Goal: Information Seeking & Learning: Learn about a topic

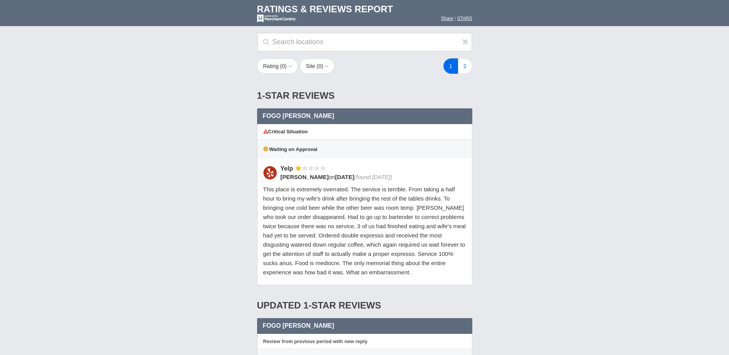
scroll to position [500, 0]
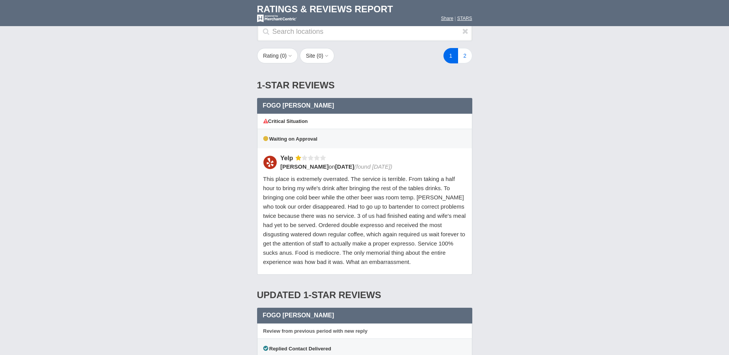
click at [392, 217] on span "This place is extremely overrated. The service is terrible. From taking a half …" at bounding box center [364, 221] width 203 height 90
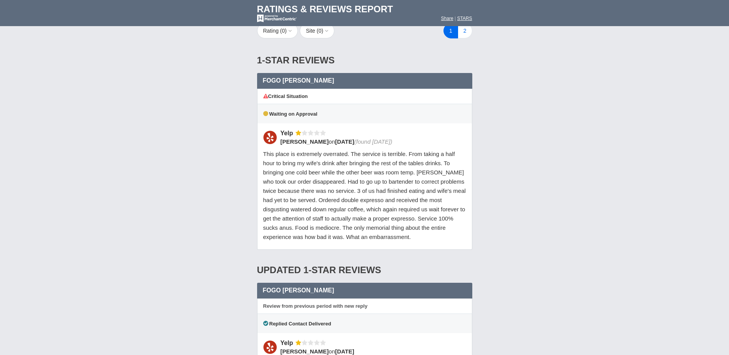
scroll to position [538, 0]
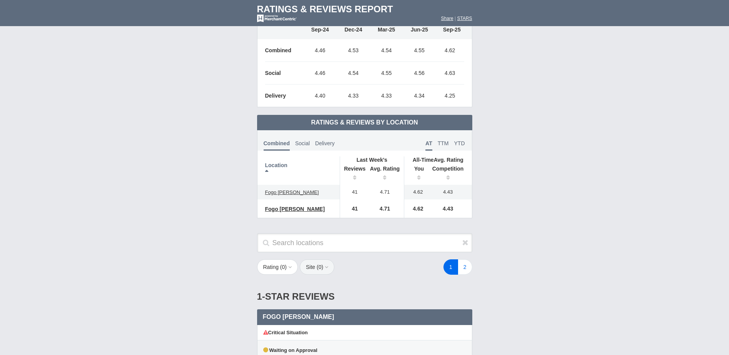
scroll to position [308, 0]
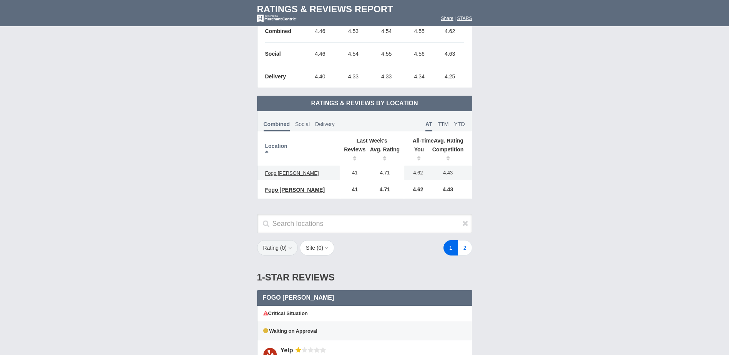
click at [282, 246] on span "0" at bounding box center [283, 248] width 3 height 6
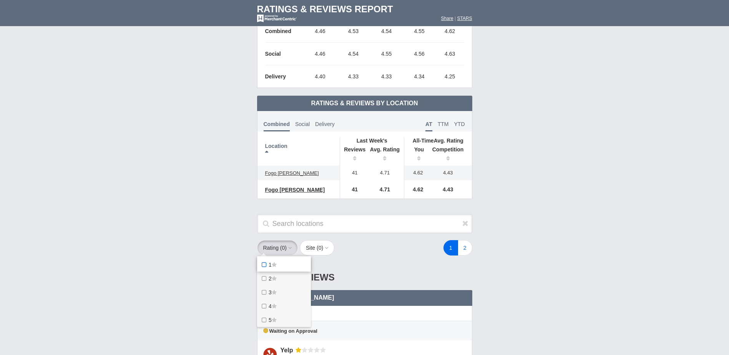
click at [277, 264] on icon at bounding box center [274, 264] width 5 height 5
click at [0, 0] on star "1" at bounding box center [0, 0] width 0 height 0
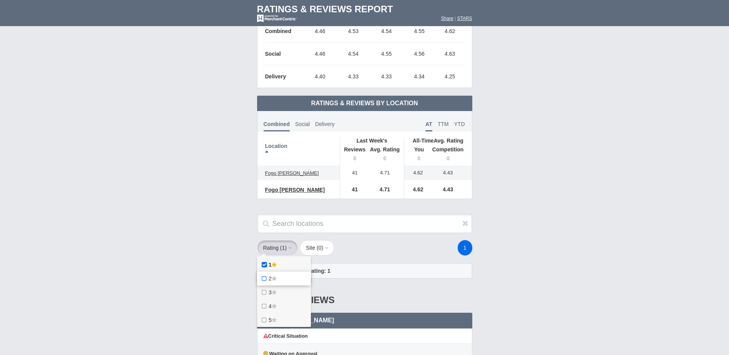
click at [270, 278] on span "2" at bounding box center [270, 279] width 3 height 6
click at [0, 0] on star "2" at bounding box center [0, 0] width 0 height 0
click at [275, 289] on label "3" at bounding box center [284, 293] width 54 height 14
click at [0, 0] on star "3" at bounding box center [0, 0] width 0 height 0
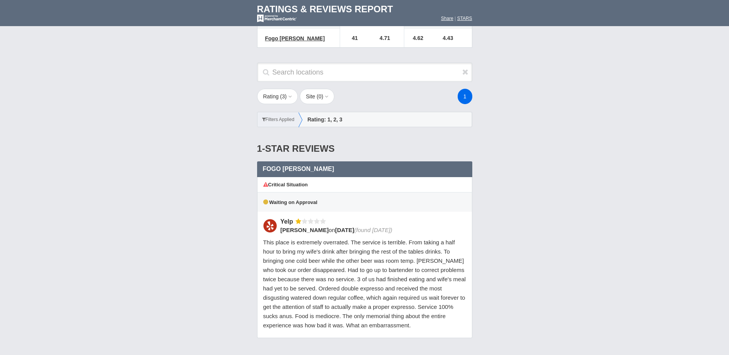
scroll to position [461, 0]
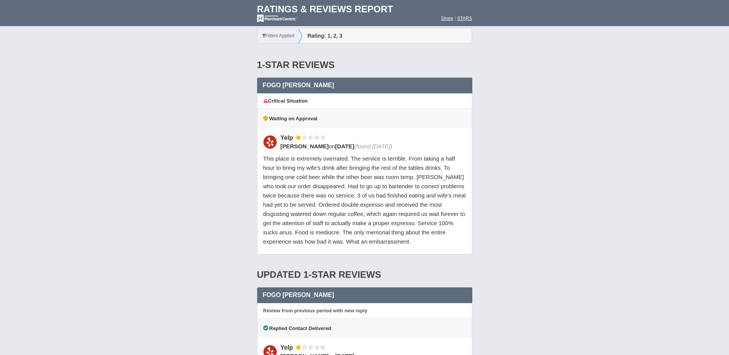
scroll to position [538, 0]
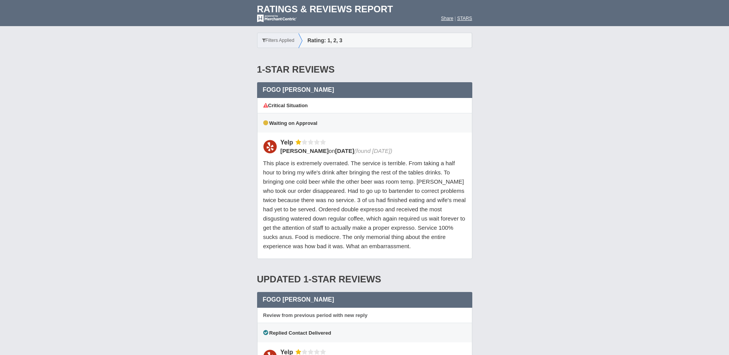
click at [321, 176] on span "This place is extremely overrated. The service is terrible. From taking a half …" at bounding box center [364, 205] width 203 height 90
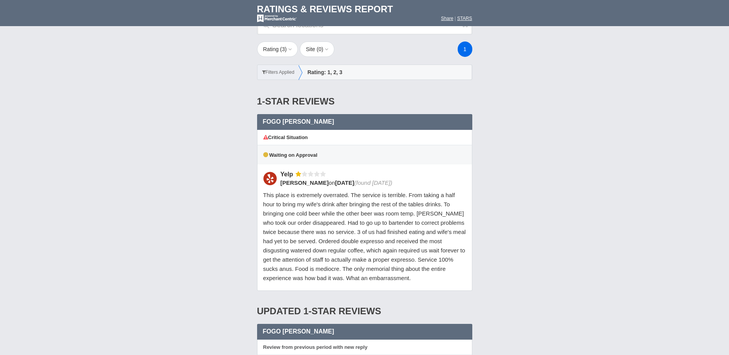
scroll to position [500, 0]
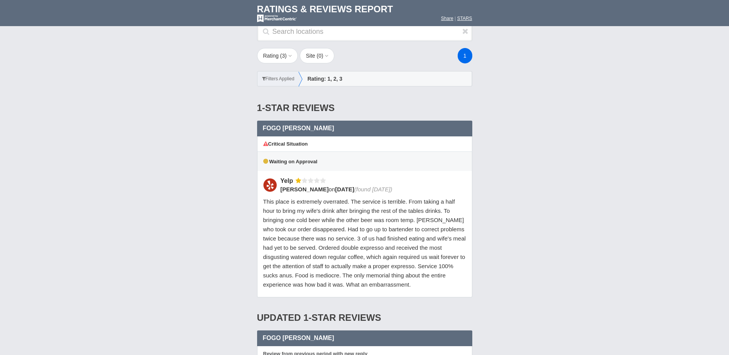
click at [376, 213] on span "This place is extremely overrated. The service is terrible. From taking a half …" at bounding box center [364, 243] width 203 height 90
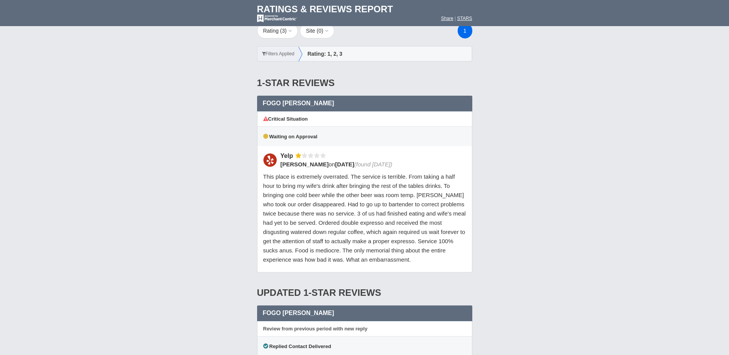
scroll to position [538, 0]
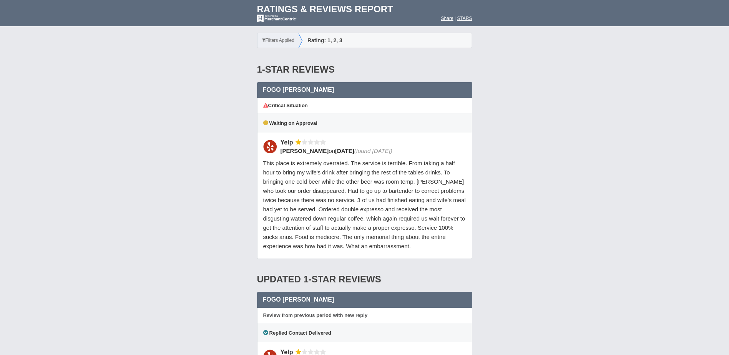
click at [407, 193] on span "This place is extremely overrated. The service is terrible. From taking a half …" at bounding box center [364, 205] width 203 height 90
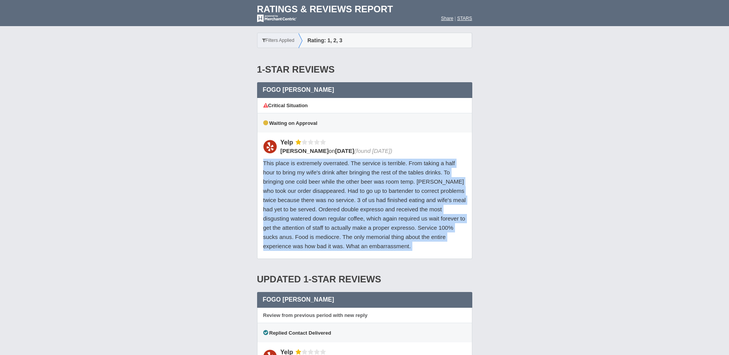
click at [407, 193] on span "This place is extremely overrated. The service is terrible. From taking a half …" at bounding box center [364, 205] width 203 height 90
drag, startPoint x: 407, startPoint y: 193, endPoint x: 363, endPoint y: 235, distance: 60.4
click at [363, 235] on span "This place is extremely overrated. The service is terrible. From taking a half …" at bounding box center [364, 205] width 203 height 90
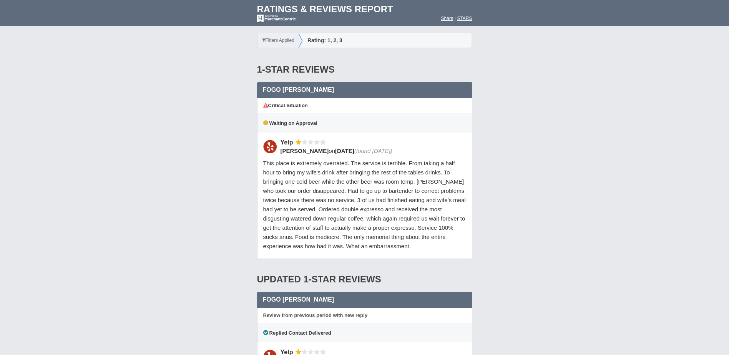
click at [287, 152] on span "[PERSON_NAME]" at bounding box center [305, 151] width 48 height 7
click at [324, 198] on span "This place is extremely overrated. The service is terrible. From taking a half …" at bounding box center [364, 205] width 203 height 90
click at [337, 191] on span "This place is extremely overrated. The service is terrible. From taking a half …" at bounding box center [364, 205] width 203 height 90
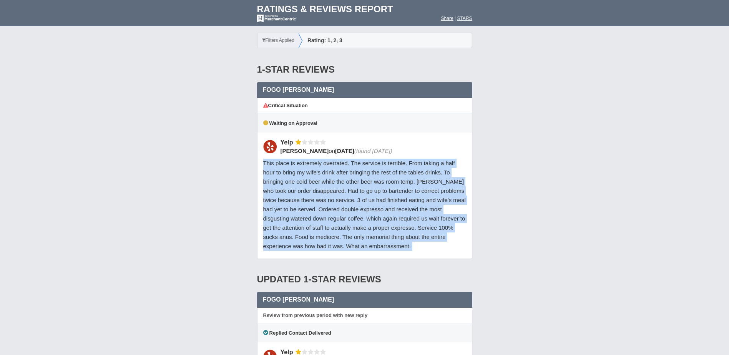
click at [337, 191] on span "This place is extremely overrated. The service is terrible. From taking a half …" at bounding box center [364, 205] width 203 height 90
drag, startPoint x: 337, startPoint y: 191, endPoint x: 264, endPoint y: 210, distance: 75.3
click at [264, 210] on span "This place is extremely overrated. The service is terrible. From taking a half …" at bounding box center [364, 205] width 203 height 90
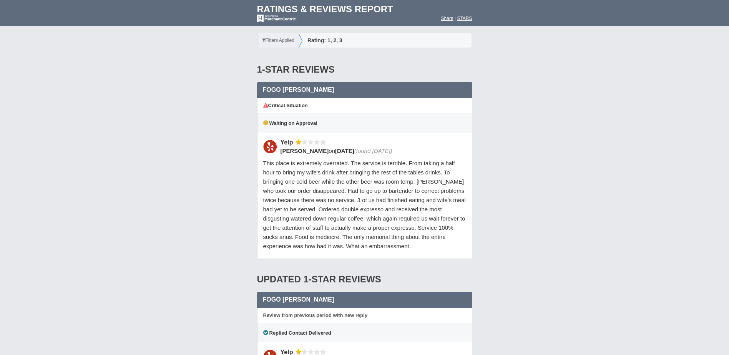
click at [359, 224] on div "This place is extremely overrated. The service is terrible. From taking a half …" at bounding box center [364, 205] width 203 height 92
click at [333, 248] on span "This place is extremely overrated. The service is terrible. From taking a half …" at bounding box center [364, 205] width 203 height 90
drag, startPoint x: 333, startPoint y: 248, endPoint x: 323, endPoint y: 172, distance: 76.1
click at [323, 172] on span "This place is extremely overrated. The service is terrible. From taking a half …" at bounding box center [364, 205] width 203 height 90
click at [310, 164] on span "This place is extremely overrated. The service is terrible. From taking a half …" at bounding box center [364, 205] width 203 height 90
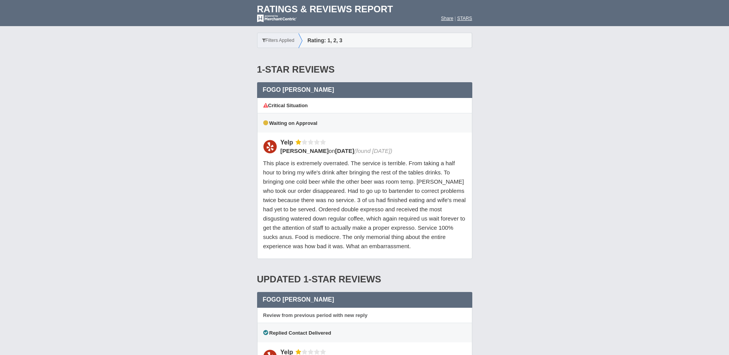
click at [290, 188] on span "This place is extremely overrated. The service is terrible. From taking a half …" at bounding box center [364, 205] width 203 height 90
click at [330, 184] on span "This place is extremely overrated. The service is terrible. From taking a half …" at bounding box center [364, 205] width 203 height 90
drag, startPoint x: 330, startPoint y: 184, endPoint x: 314, endPoint y: 223, distance: 42.1
click at [314, 223] on div "This place is extremely overrated. The service is terrible. From taking a half …" at bounding box center [364, 205] width 203 height 92
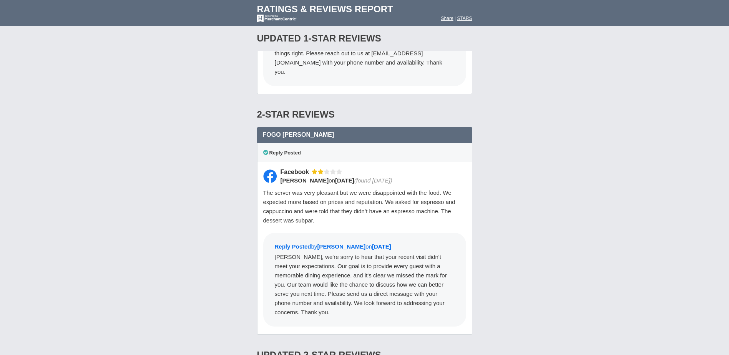
scroll to position [1000, 0]
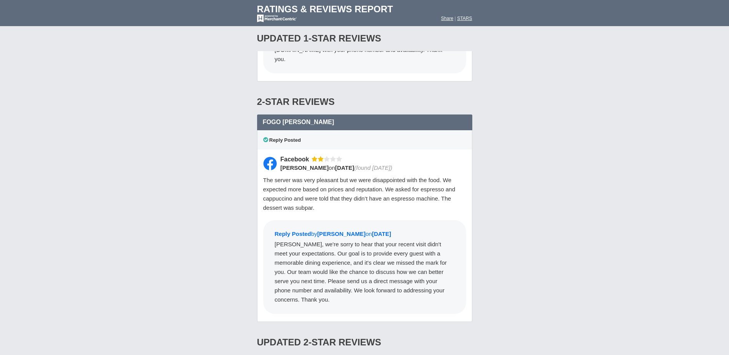
click at [476, 219] on div "1-Star Reviews 1 star Fogo [PERSON_NAME] Paramus 1 star Yelp Social,Combined Cr…" at bounding box center [365, 93] width 231 height 999
click at [226, 183] on div "Loading Reviews... Search locations Rating ( 3 ) 1 2 3 4 5 0 ) Group Social Site" at bounding box center [364, 70] width 729 height 1108
click at [226, 182] on div "Loading Reviews... Search locations Rating ( 3 ) 1 2 3 4 5 0 ) Group Social Site" at bounding box center [364, 70] width 729 height 1108
click at [226, 181] on div "Loading Reviews... Search locations Rating ( 3 ) 1 2 3 4 5 0 ) Group Social Site" at bounding box center [364, 70] width 729 height 1108
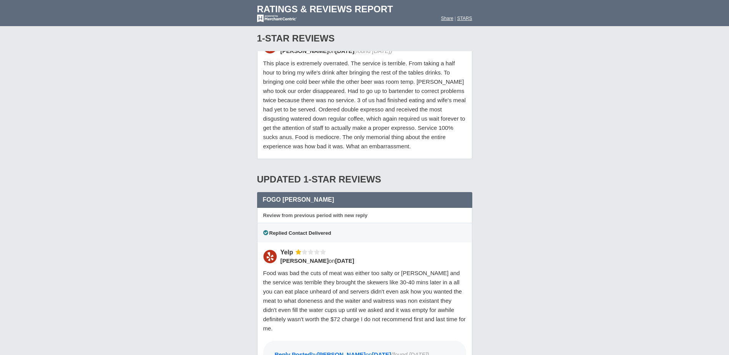
scroll to position [615, 0]
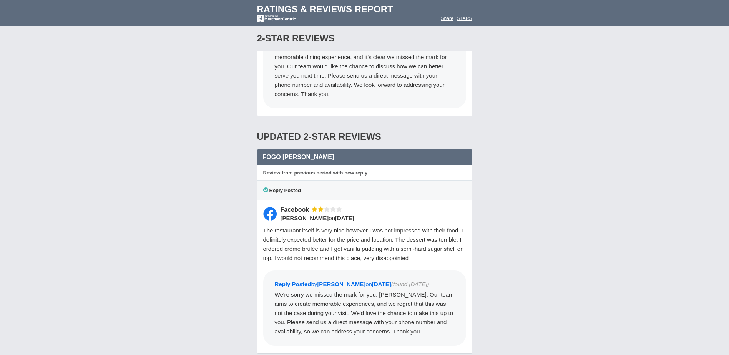
scroll to position [1192, 0]
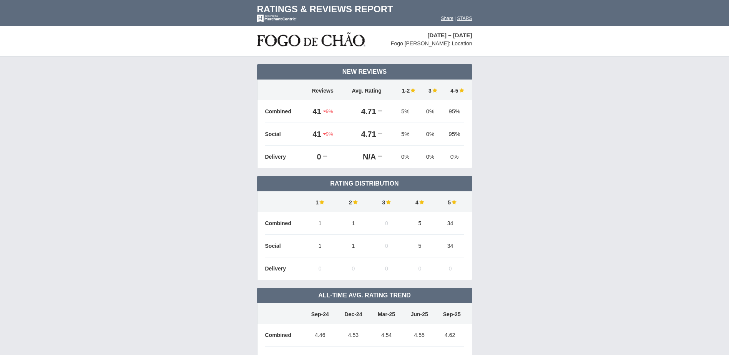
scroll to position [0, 0]
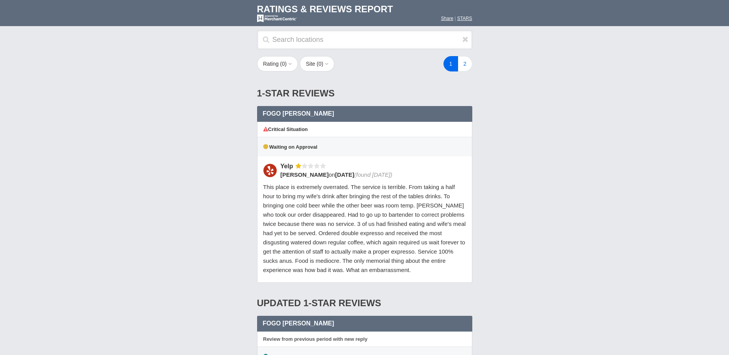
scroll to position [500, 0]
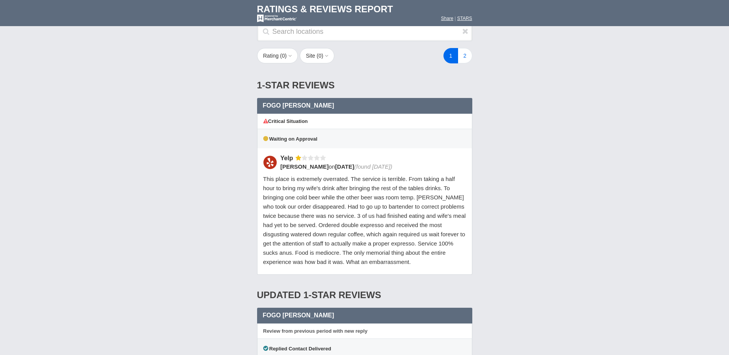
click at [338, 206] on span "This place is extremely overrated. The service is terrible. From taking a half …" at bounding box center [364, 221] width 203 height 90
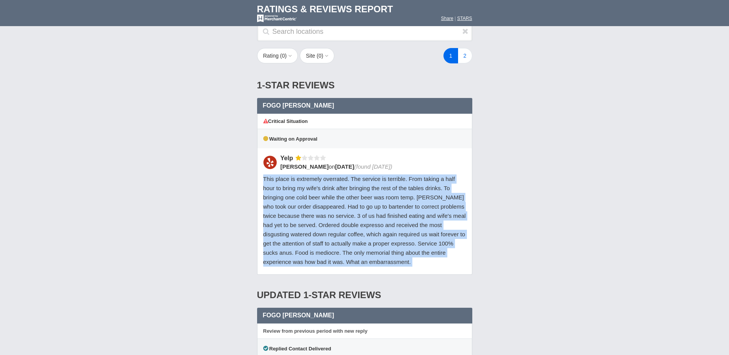
click at [338, 206] on span "This place is extremely overrated. The service is terrible. From taking a half …" at bounding box center [364, 221] width 203 height 90
drag, startPoint x: 338, startPoint y: 206, endPoint x: 290, endPoint y: 251, distance: 66.1
click at [291, 254] on span "This place is extremely overrated. The service is terrible. From taking a half …" at bounding box center [364, 221] width 203 height 90
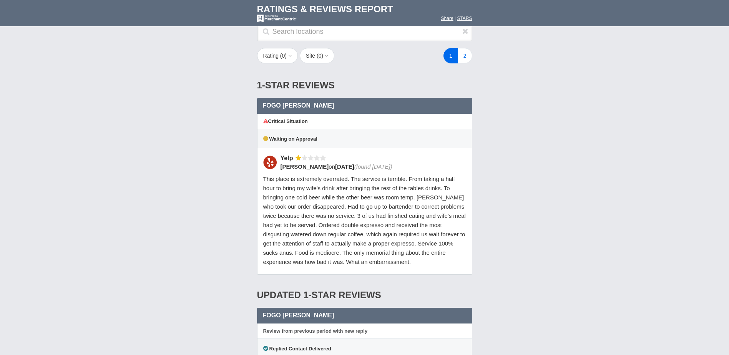
click at [308, 223] on span "This place is extremely overrated. The service is terrible. From taking a half …" at bounding box center [364, 221] width 203 height 90
